Goal: Information Seeking & Learning: Learn about a topic

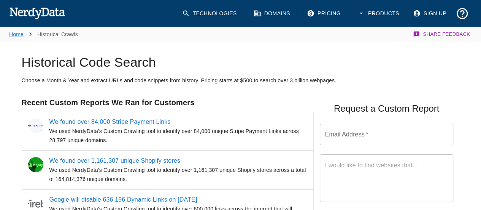
click at [15, 35] on link "Home" at bounding box center [16, 34] width 14 height 6
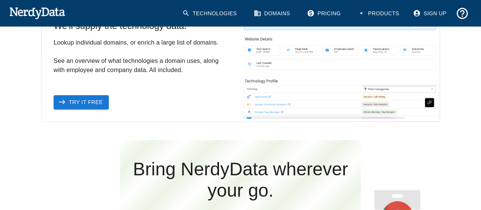
scroll to position [864, 0]
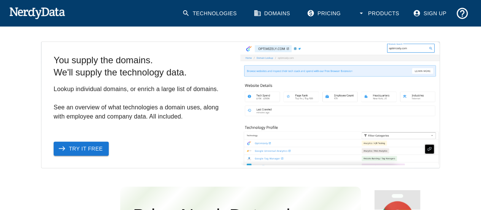
click at [361, 13] on icon "button" at bounding box center [361, 14] width 3 height 2
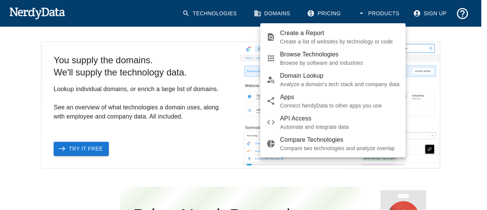
click at [278, 13] on div at bounding box center [243, 105] width 487 height 210
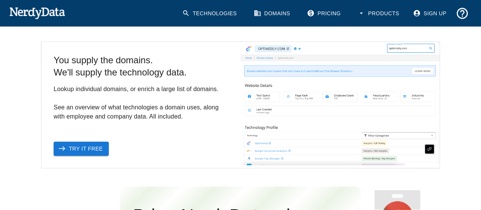
click at [275, 14] on link "Domains" at bounding box center [272, 13] width 47 height 19
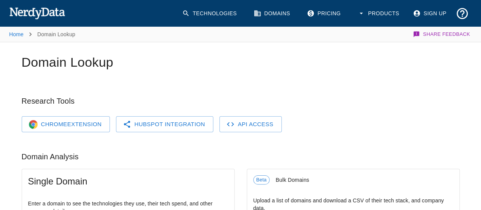
click at [376, 11] on button "Products" at bounding box center [379, 13] width 52 height 19
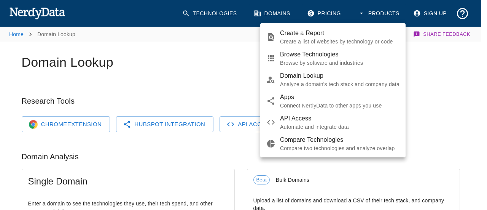
click at [229, 14] on div at bounding box center [243, 105] width 487 height 210
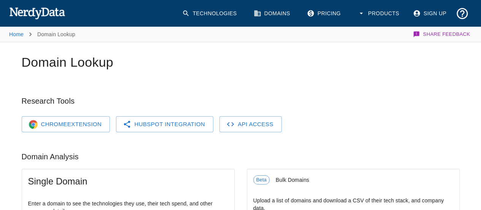
click at [217, 11] on link "Technologies" at bounding box center [210, 13] width 65 height 19
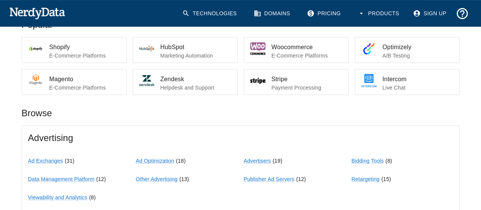
scroll to position [190, 0]
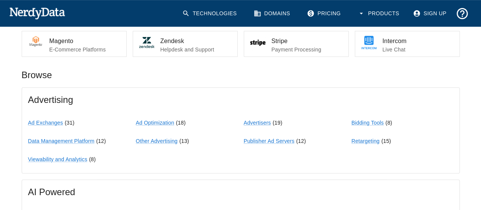
drag, startPoint x: 73, startPoint y: 158, endPoint x: 347, endPoint y: 144, distance: 274.3
click at [325, 175] on div "AI Powered No-Code / Low-Code Builder ( 1 )" at bounding box center [241, 201] width 438 height 56
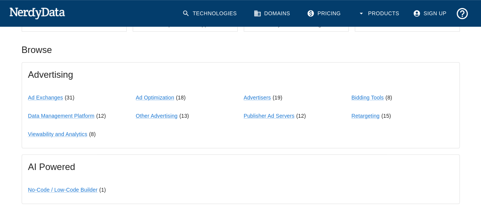
scroll to position [215, 0]
